Goal: Task Accomplishment & Management: Use online tool/utility

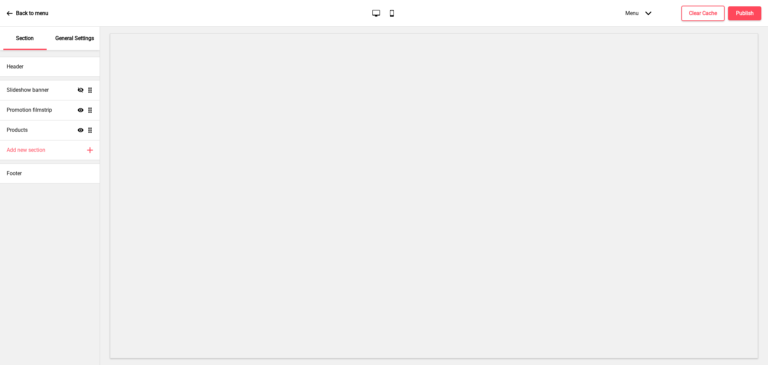
click at [76, 39] on p "General Settings" at bounding box center [74, 38] width 39 height 7
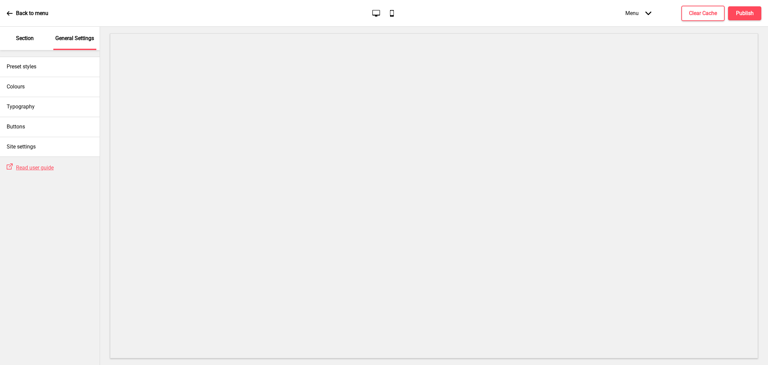
click at [19, 36] on p "Section" at bounding box center [25, 38] width 18 height 7
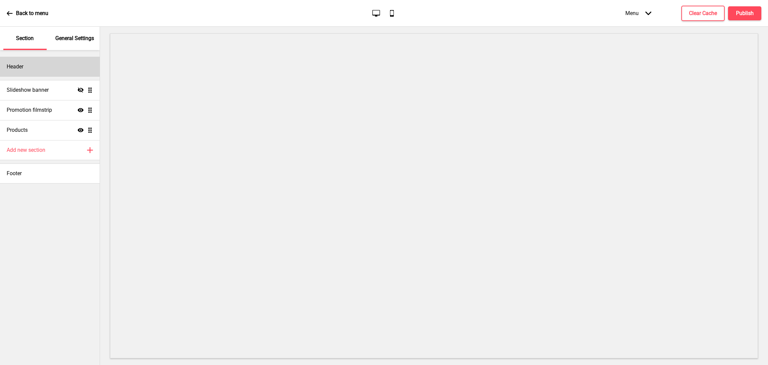
click at [41, 72] on div "Header" at bounding box center [50, 67] width 100 height 20
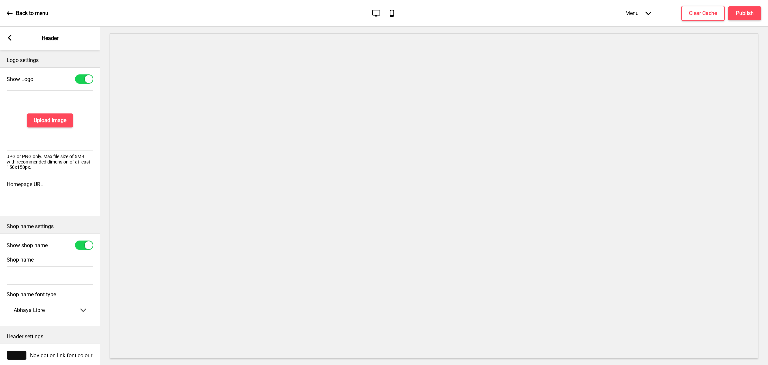
click at [7, 39] on rect at bounding box center [10, 38] width 6 height 6
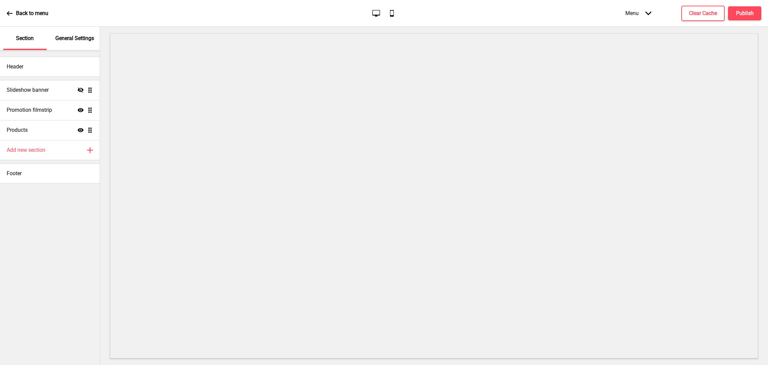
click at [5, 11] on div "Back to menu Desktop Mobile Menu Arrow down Product Page Store Information Chec…" at bounding box center [384, 13] width 768 height 27
click at [49, 66] on div "Header" at bounding box center [50, 67] width 100 height 20
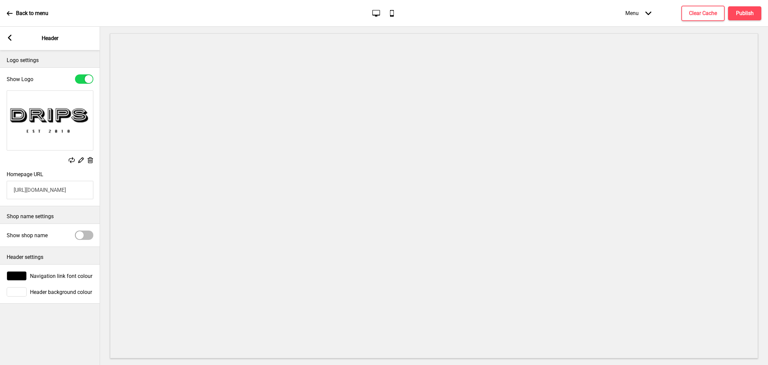
click at [70, 157] on rect at bounding box center [72, 160] width 6 height 6
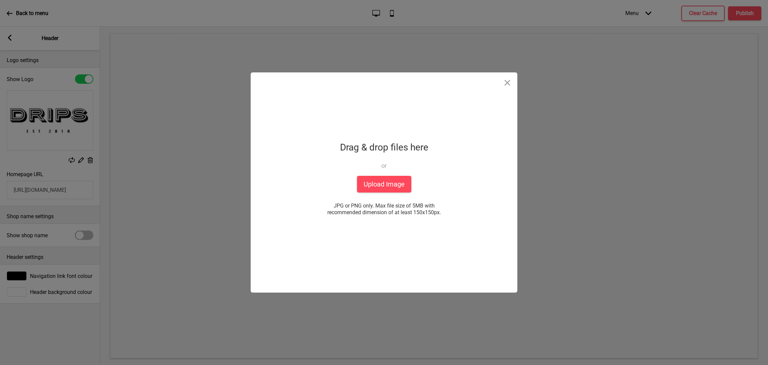
click at [168, 202] on div "Drop a file here Drag & drop files here or Upload files from your computer Uplo…" at bounding box center [384, 182] width 768 height 365
click at [509, 80] on button "Close" at bounding box center [507, 82] width 20 height 20
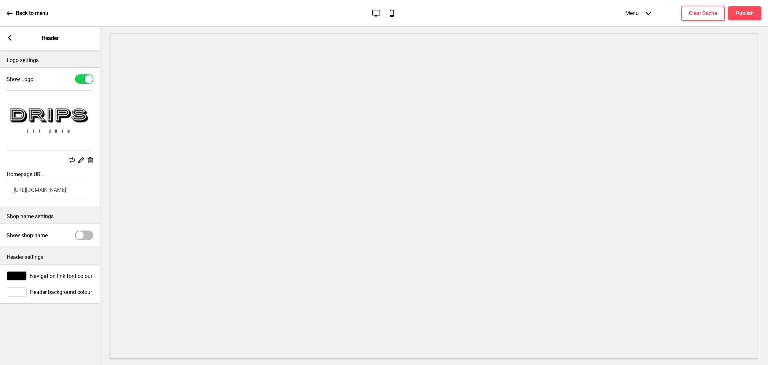
click at [82, 161] on rect at bounding box center [80, 159] width 7 height 7
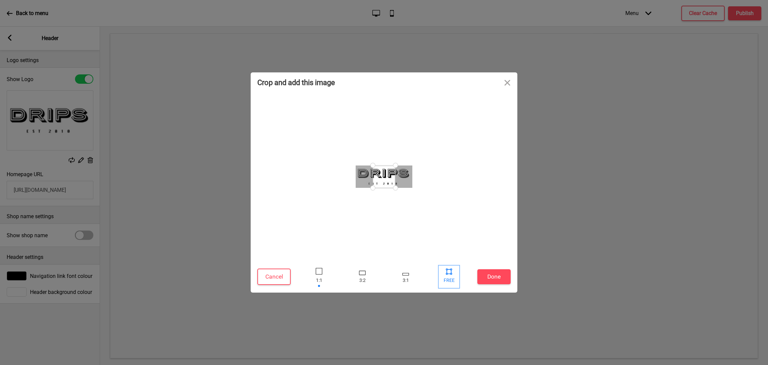
click at [451, 275] on div at bounding box center [449, 271] width 10 height 10
click at [449, 280] on div at bounding box center [449, 277] width 20 height 22
click at [450, 275] on div at bounding box center [449, 271] width 10 height 10
click at [449, 276] on div at bounding box center [449, 271] width 10 height 10
click at [269, 278] on button "Cancel" at bounding box center [273, 276] width 33 height 16
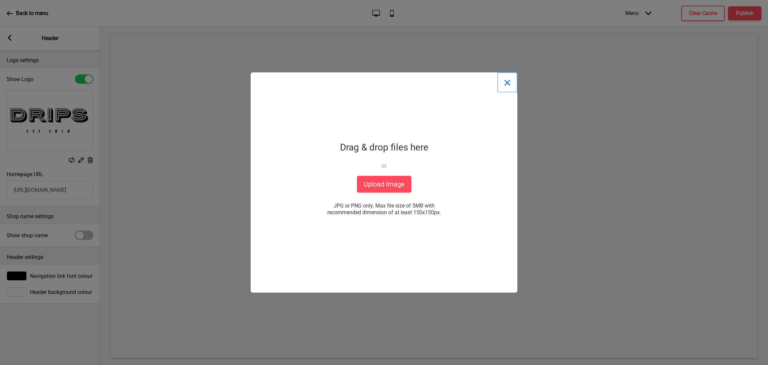
click at [505, 83] on button "Close" at bounding box center [507, 82] width 20 height 20
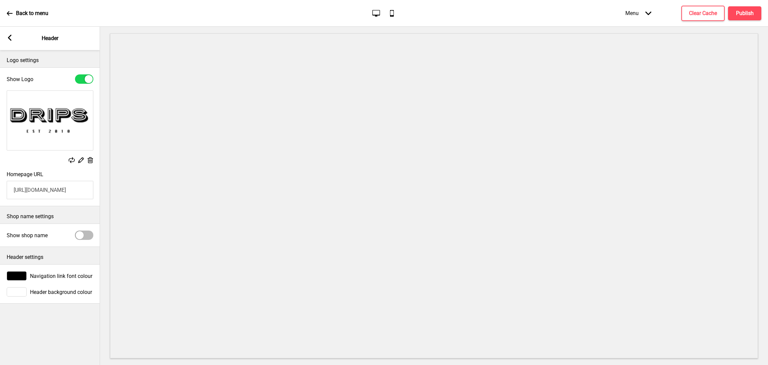
click at [7, 41] on div "Arrow left" at bounding box center [10, 38] width 6 height 7
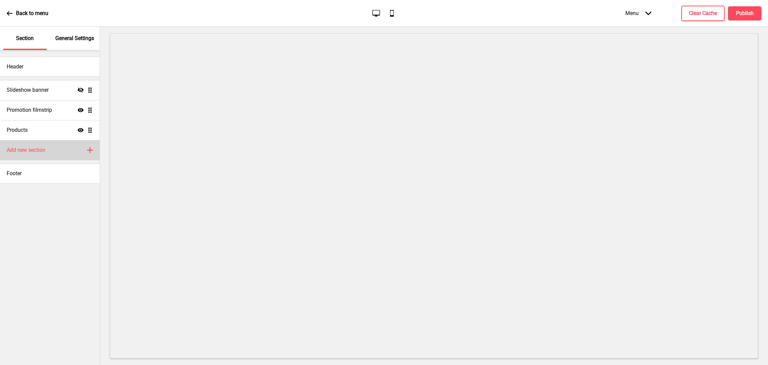
click at [87, 153] on div "Add new section Plus" at bounding box center [50, 150] width 100 height 20
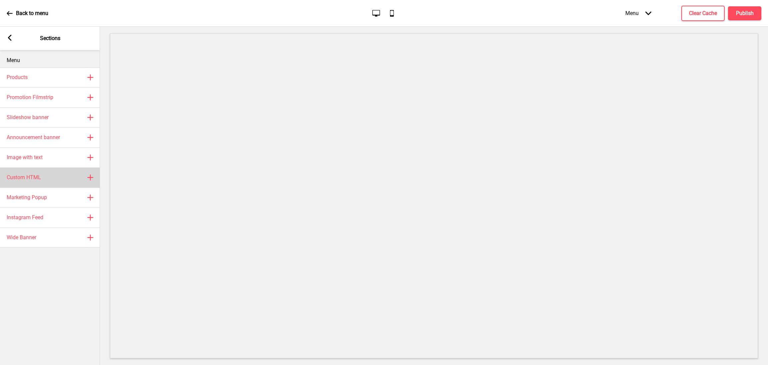
click at [93, 178] on rect at bounding box center [90, 177] width 8 height 8
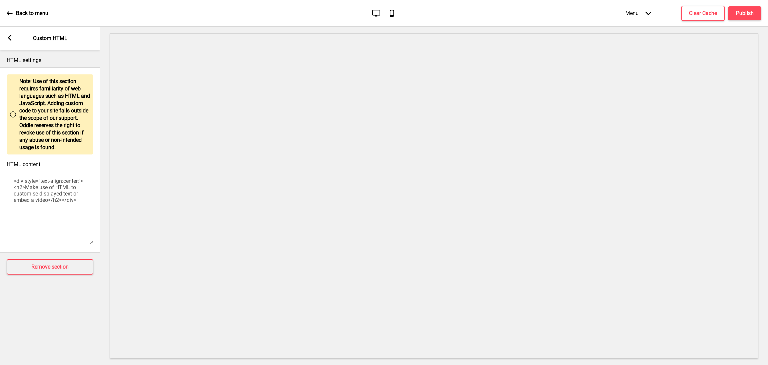
click at [49, 201] on textarea "<div style="text-align:center;"><h2>Make use of HTML to customise displayed tex…" at bounding box center [50, 207] width 87 height 73
paste textarea "<style> .__container { max-width: 1200px; margin: 0 auto; text-align: center; }…"
type textarea "<style> .__container { max-width: 1200px; margin: 0 auto; text-align: center; }…"
click at [758, 9] on button "Publish" at bounding box center [744, 13] width 33 height 14
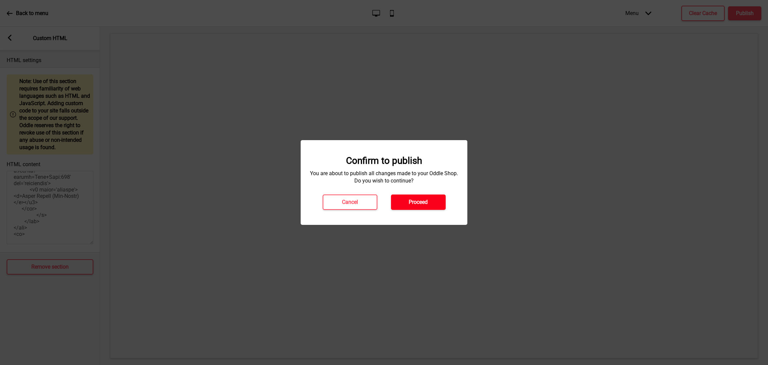
click at [424, 199] on h4 "Proceed" at bounding box center [418, 201] width 19 height 7
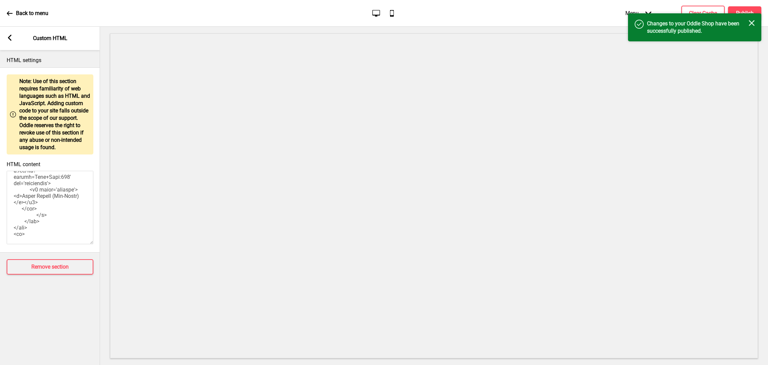
click at [752, 25] on icon "Close" at bounding box center [752, 23] width 6 height 6
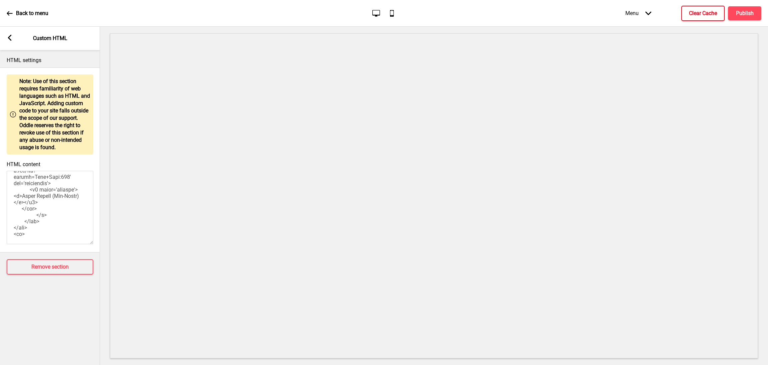
click at [708, 11] on h4 "Clear Cache" at bounding box center [703, 13] width 28 height 7
